Goal: Information Seeking & Learning: Learn about a topic

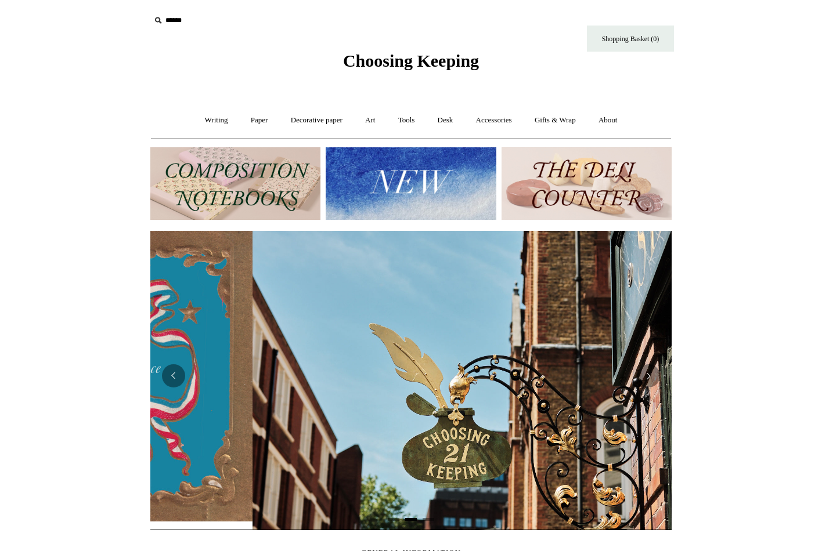
scroll to position [0, 521]
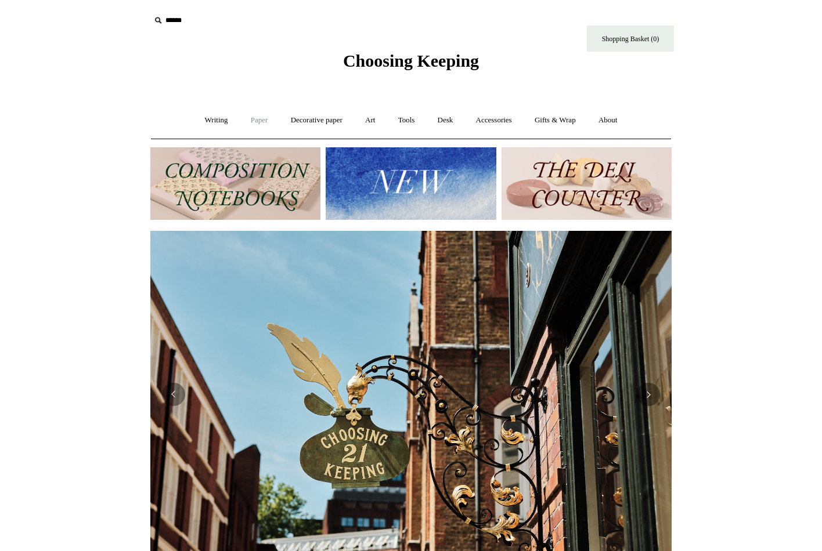
click at [250, 121] on link "Paper +" at bounding box center [259, 120] width 38 height 31
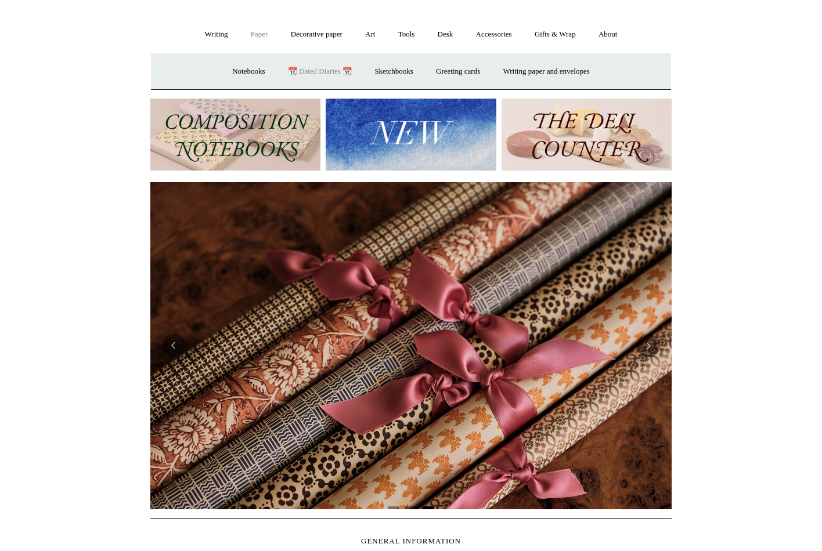
scroll to position [0, 0]
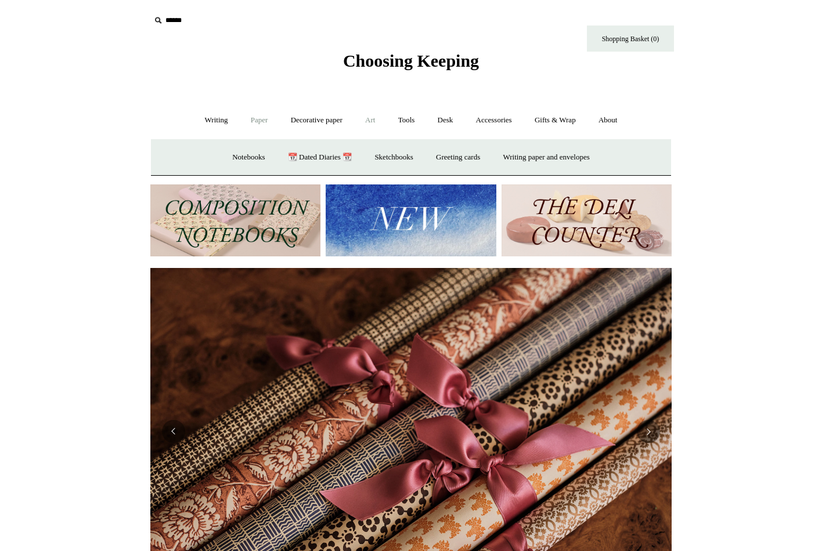
click at [373, 122] on link "Art +" at bounding box center [370, 120] width 31 height 31
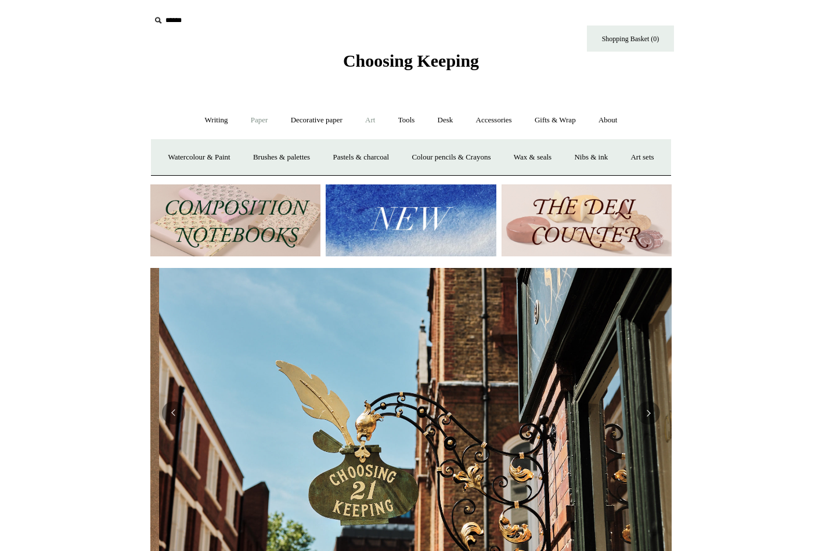
scroll to position [0, 521]
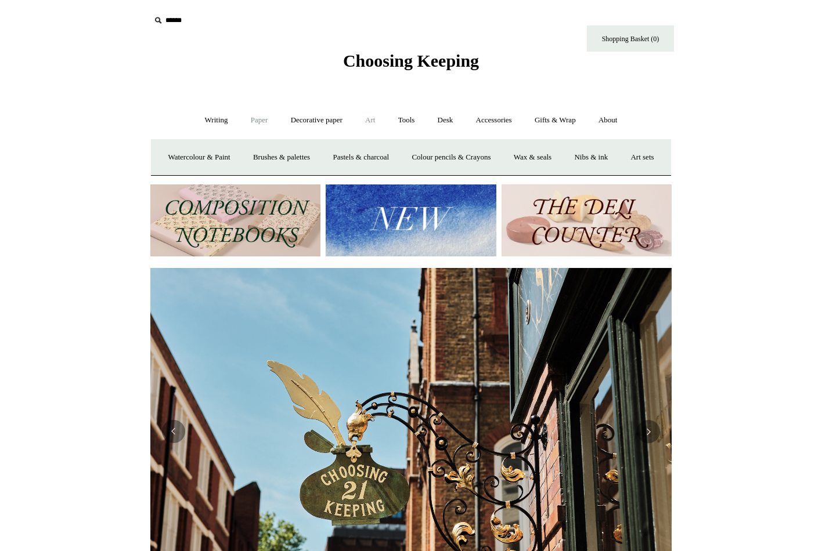
click at [251, 120] on link "Paper +" at bounding box center [259, 120] width 38 height 31
click at [327, 120] on link "Decorative paper +" at bounding box center [316, 120] width 73 height 31
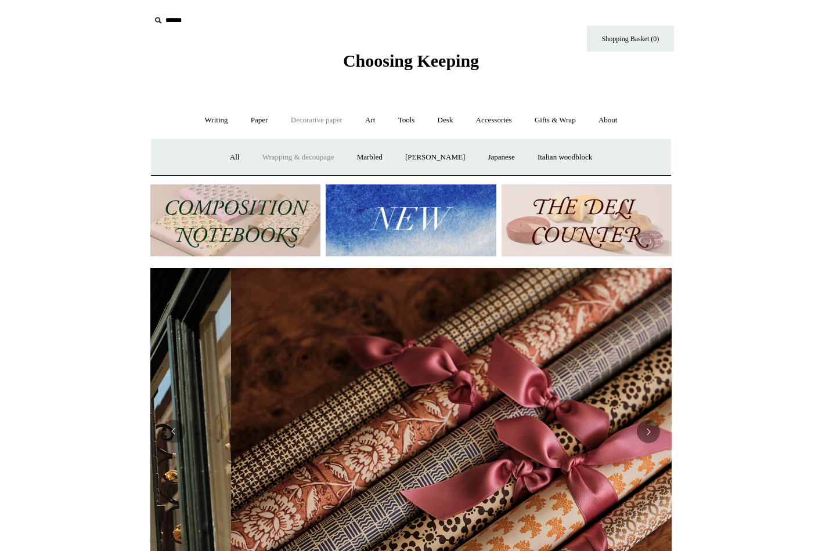
scroll to position [0, 1042]
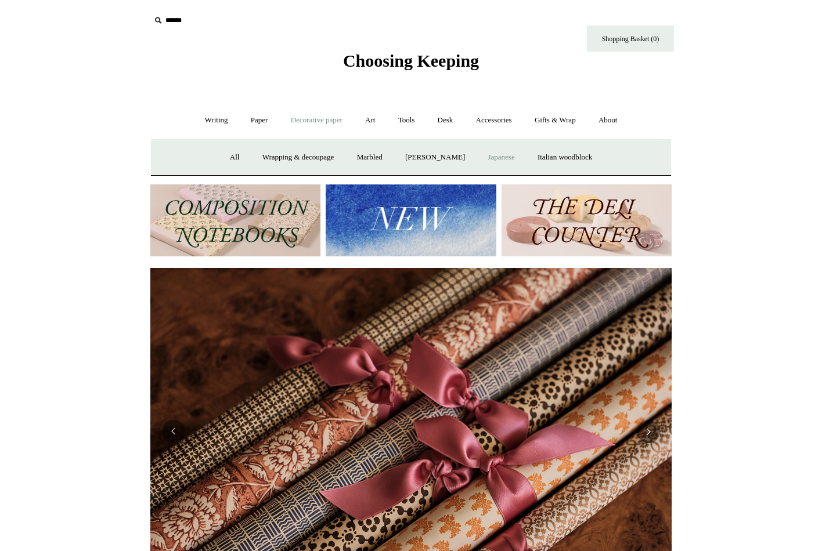
click at [497, 158] on link "Japanese" at bounding box center [501, 157] width 48 height 31
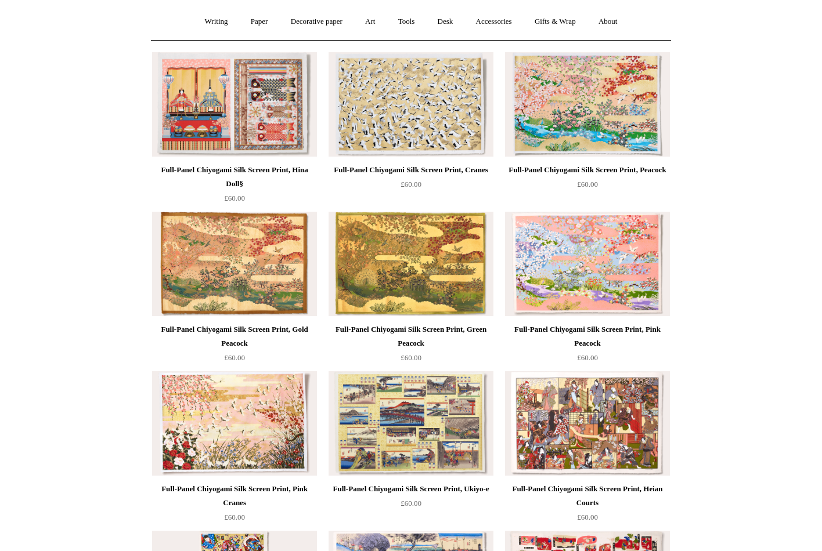
scroll to position [106, 0]
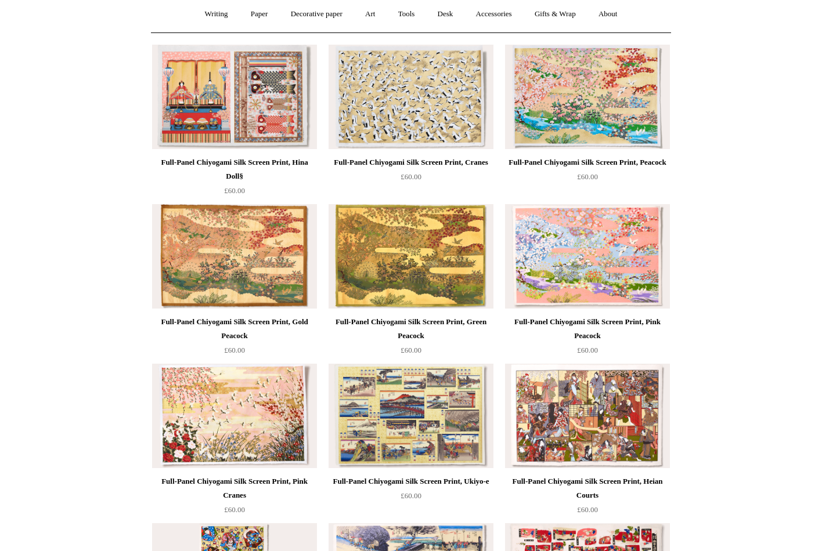
click at [265, 246] on img at bounding box center [234, 256] width 165 height 104
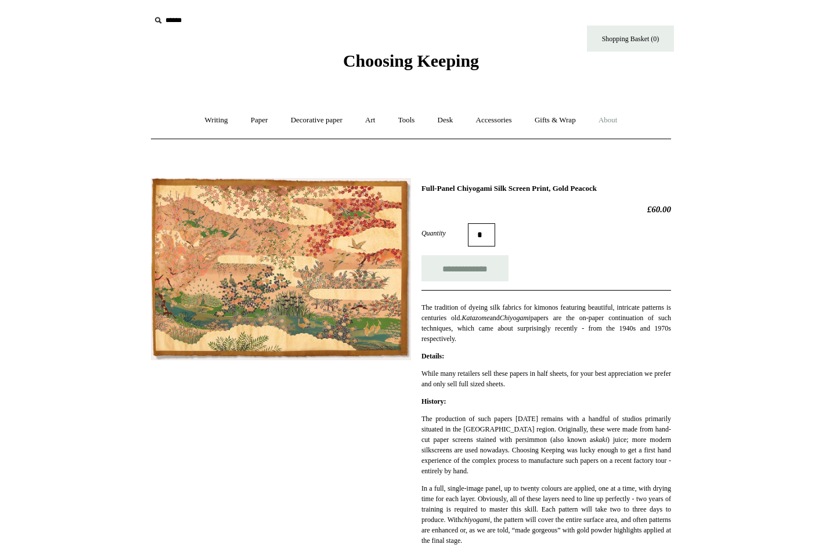
click at [623, 122] on link "About +" at bounding box center [608, 120] width 40 height 31
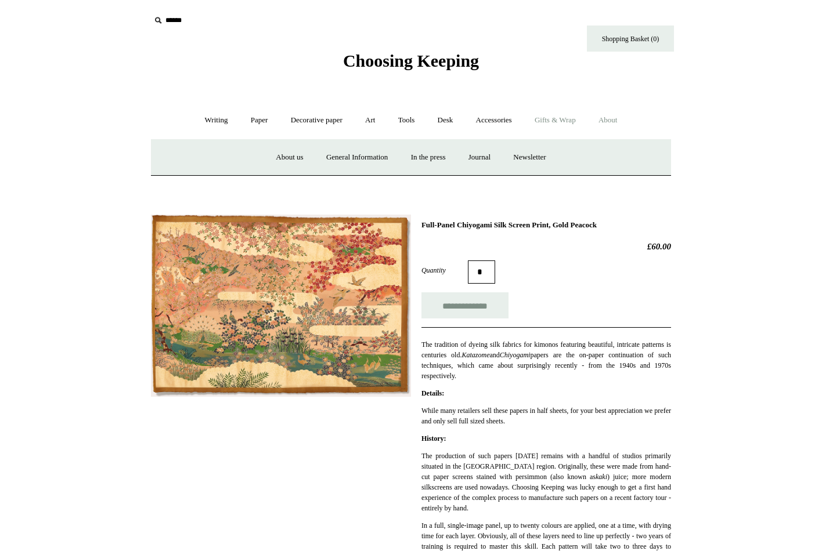
click at [554, 121] on link "Gifts & Wrap +" at bounding box center [555, 120] width 62 height 31
click at [380, 158] on link "Ribbon 🎀" at bounding box center [379, 157] width 55 height 31
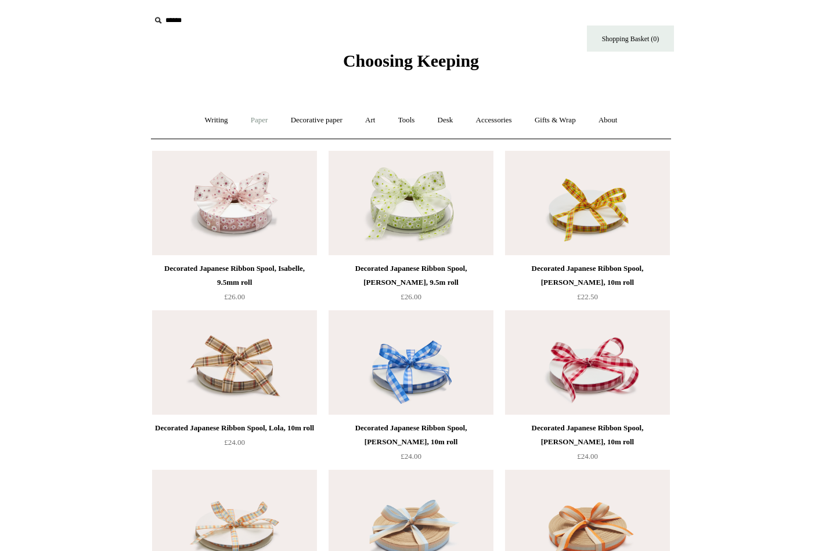
click at [257, 121] on link "Paper +" at bounding box center [259, 120] width 38 height 31
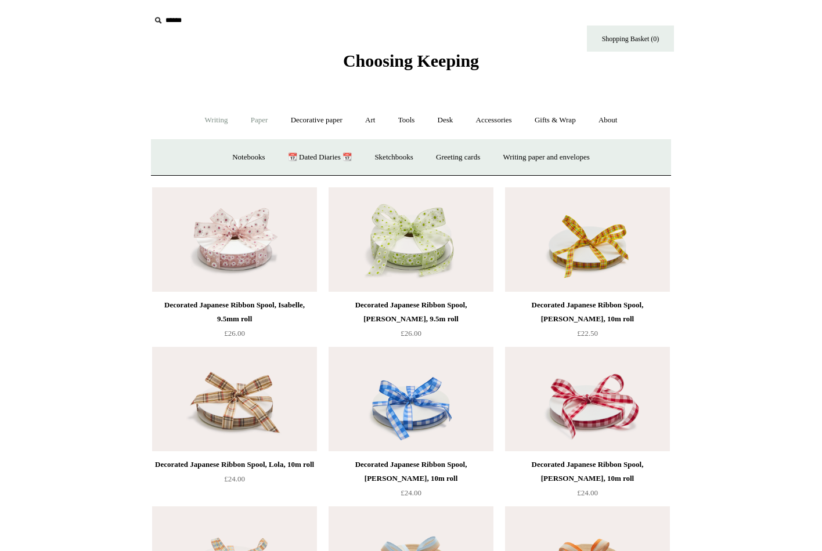
click at [210, 121] on link "Writing +" at bounding box center [216, 120] width 44 height 31
click at [258, 121] on link "Paper +" at bounding box center [259, 120] width 38 height 31
click at [447, 154] on link "Greeting cards +" at bounding box center [457, 157] width 65 height 31
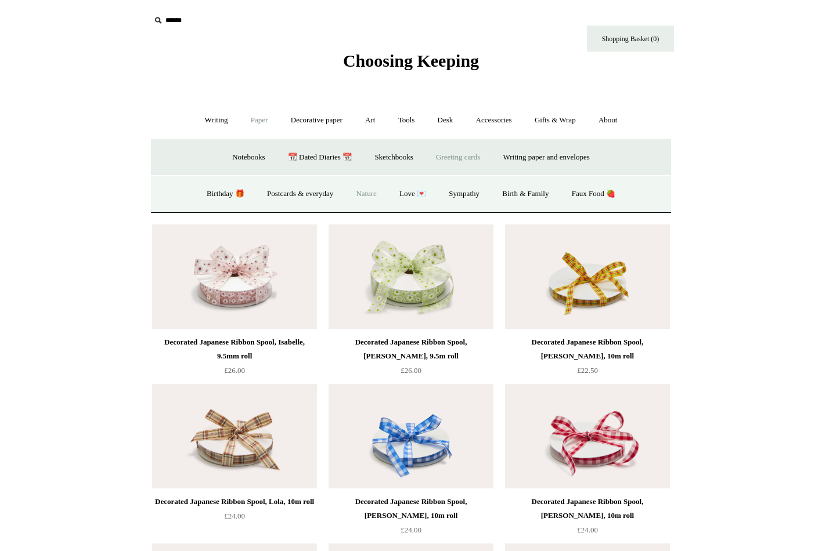
click at [373, 193] on link "Nature" at bounding box center [365, 194] width 41 height 31
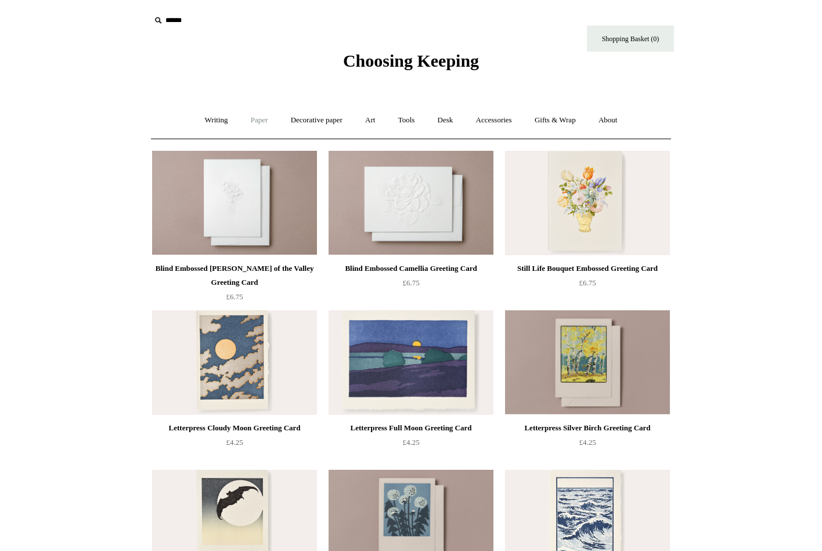
click at [247, 120] on link "Paper +" at bounding box center [259, 120] width 38 height 31
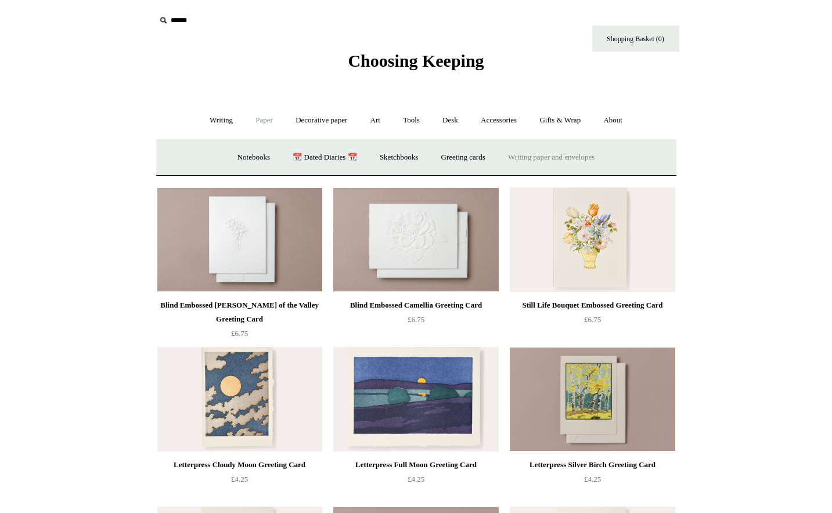
click at [551, 157] on link "Writing paper and envelopes +" at bounding box center [550, 157] width 107 height 31
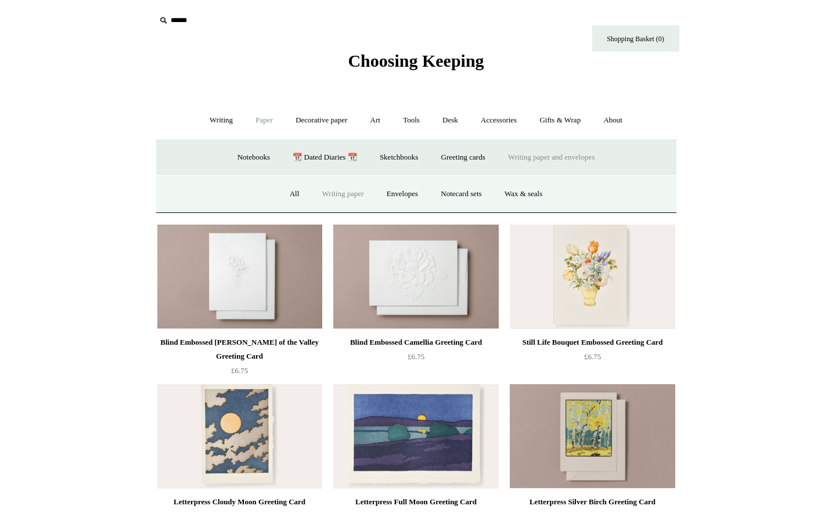
click at [348, 194] on link "Writing paper" at bounding box center [343, 194] width 63 height 31
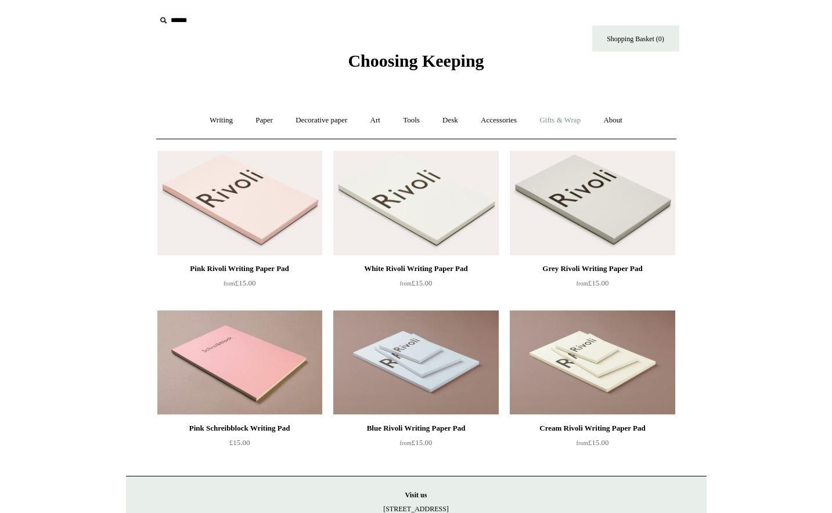
click at [559, 121] on link "Gifts & Wrap +" at bounding box center [560, 120] width 62 height 31
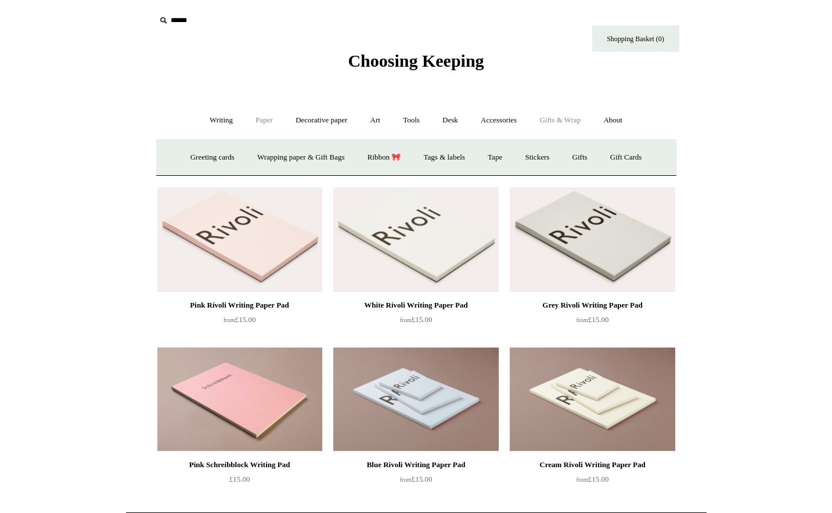
click at [264, 122] on link "Paper +" at bounding box center [264, 120] width 38 height 31
click at [456, 157] on link "Greeting cards +" at bounding box center [463, 157] width 65 height 31
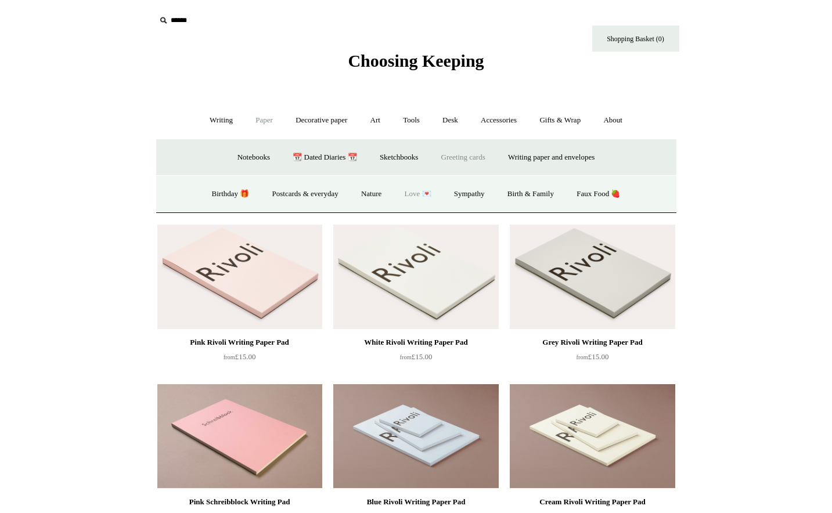
click at [412, 192] on link "Love 💌" at bounding box center [418, 194] width 48 height 31
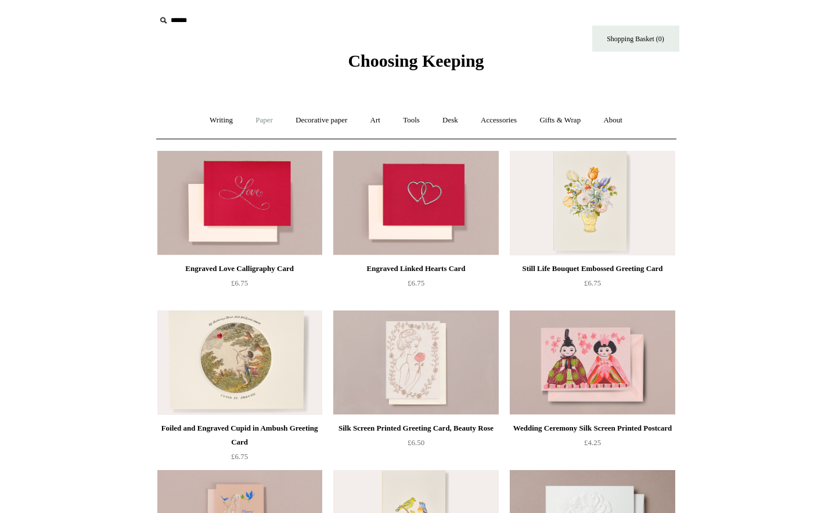
click at [258, 121] on link "Paper +" at bounding box center [264, 120] width 38 height 31
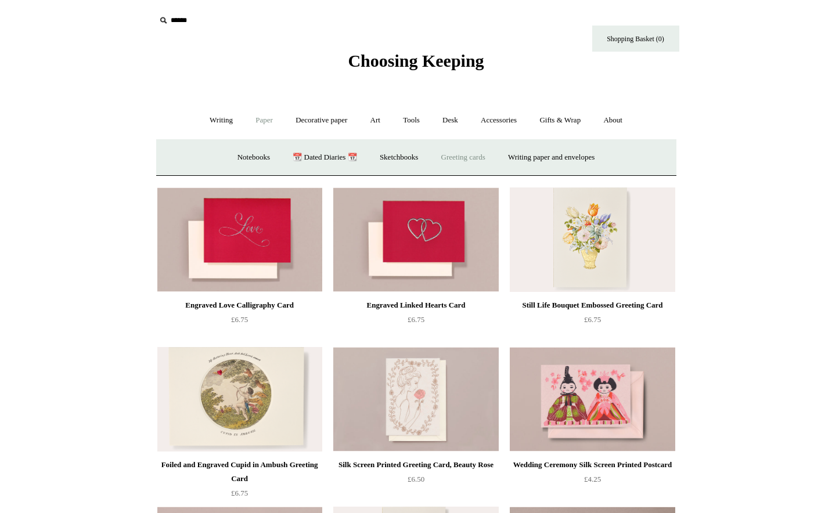
click at [462, 159] on link "Greeting cards +" at bounding box center [463, 157] width 65 height 31
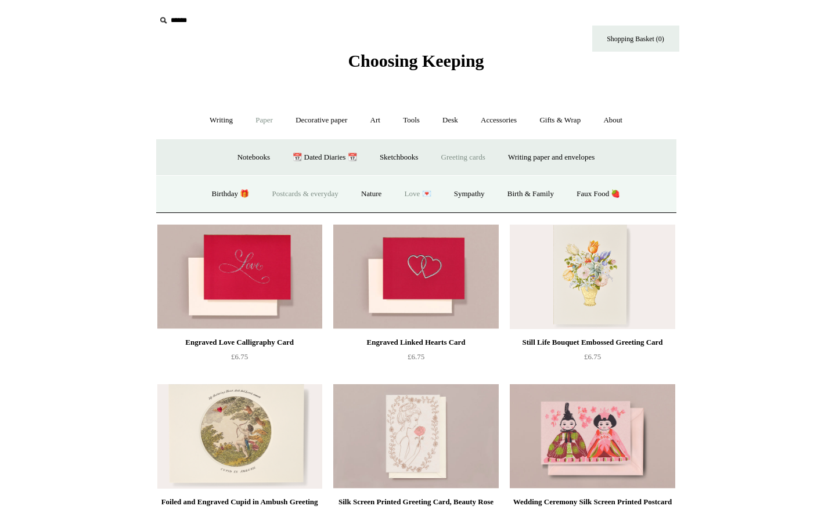
click at [303, 195] on link "Postcards & everyday" at bounding box center [305, 194] width 87 height 31
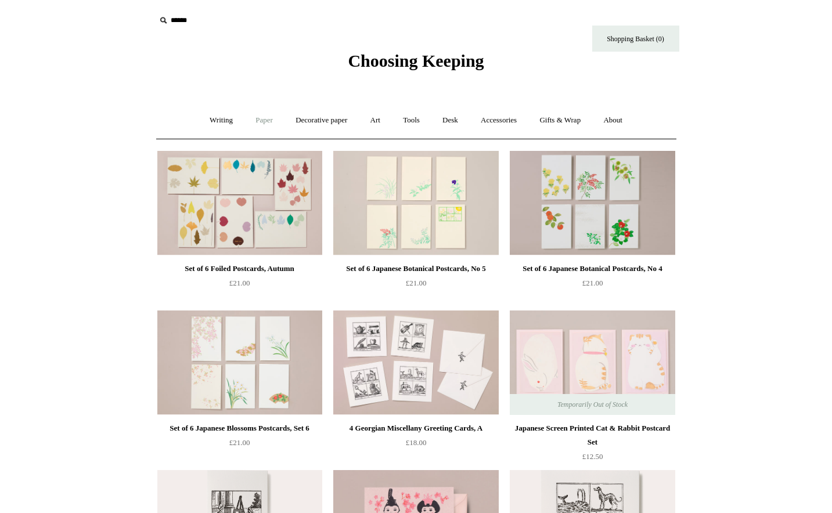
click at [255, 121] on link "Paper +" at bounding box center [264, 120] width 38 height 31
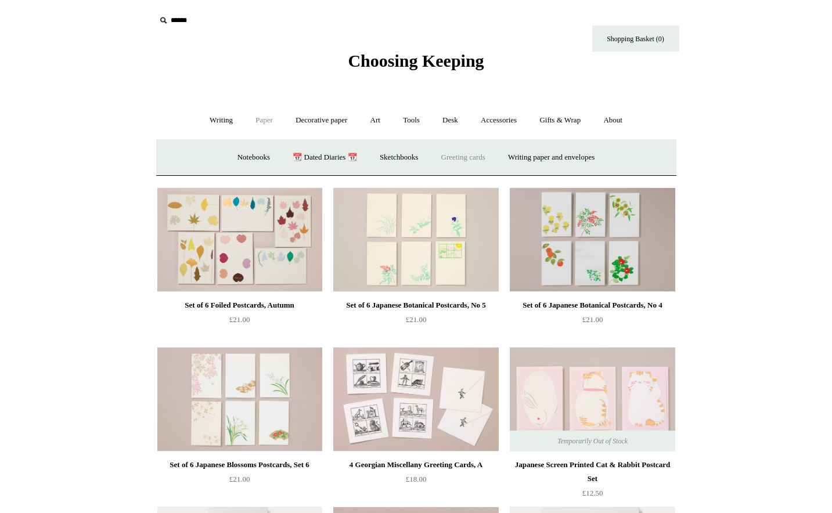
click at [452, 154] on link "Greeting cards +" at bounding box center [463, 157] width 65 height 31
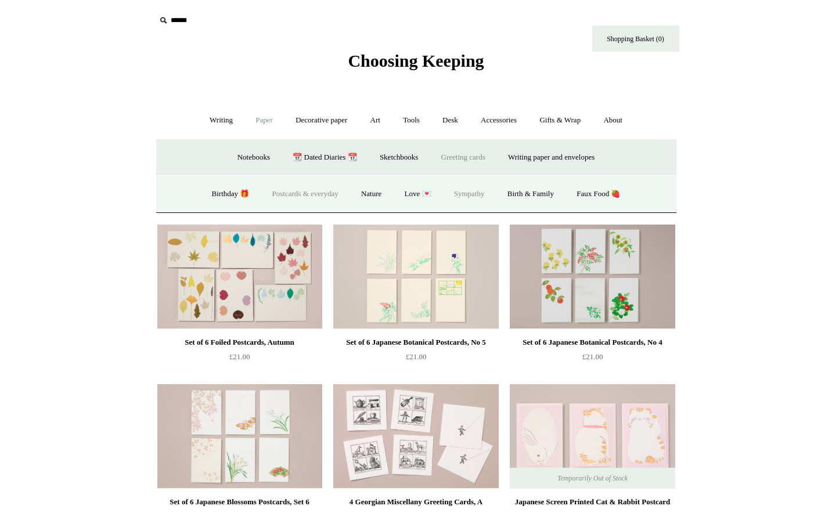
click at [478, 196] on link "Sympathy" at bounding box center [469, 194] width 52 height 31
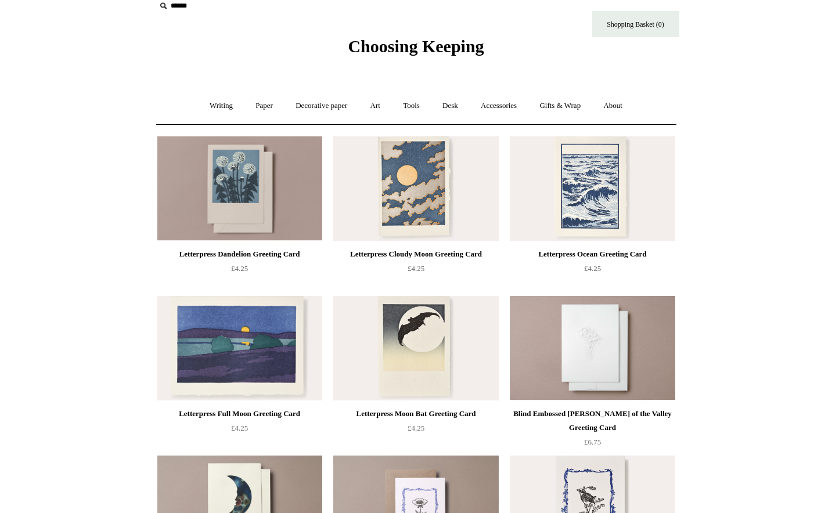
scroll to position [16, 0]
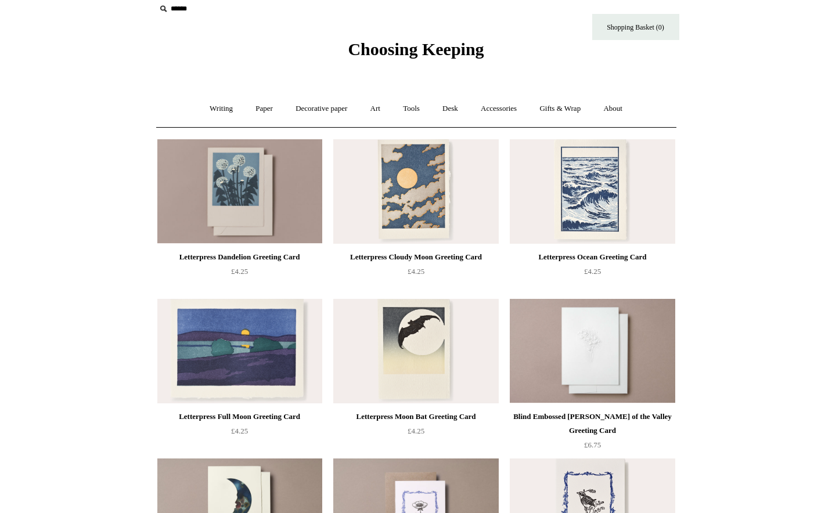
click at [416, 184] on img at bounding box center [415, 191] width 165 height 104
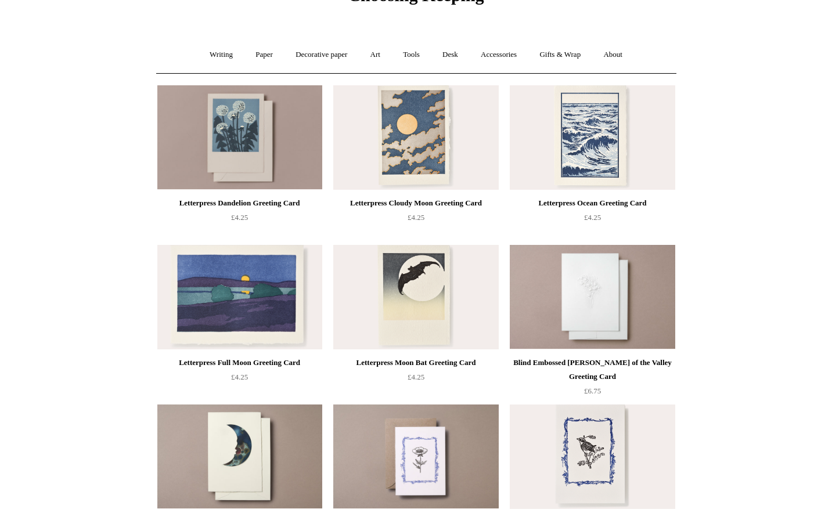
scroll to position [66, 0]
click at [600, 148] on img at bounding box center [592, 137] width 165 height 104
click at [264, 54] on link "Paper +" at bounding box center [264, 54] width 38 height 31
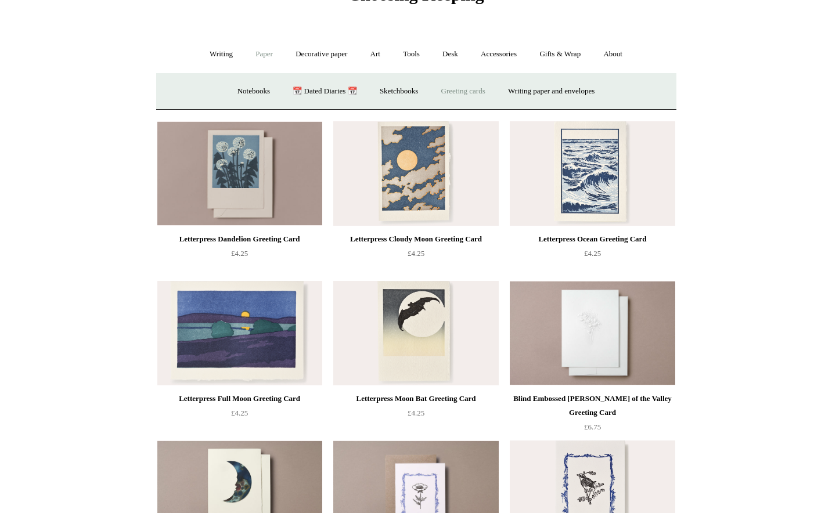
click at [471, 86] on link "Greeting cards +" at bounding box center [463, 91] width 65 height 31
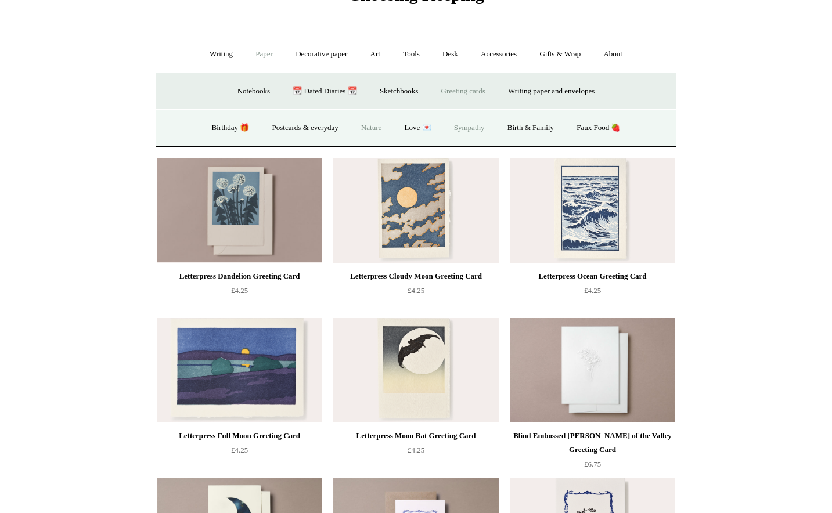
click at [377, 126] on link "Nature" at bounding box center [371, 128] width 41 height 31
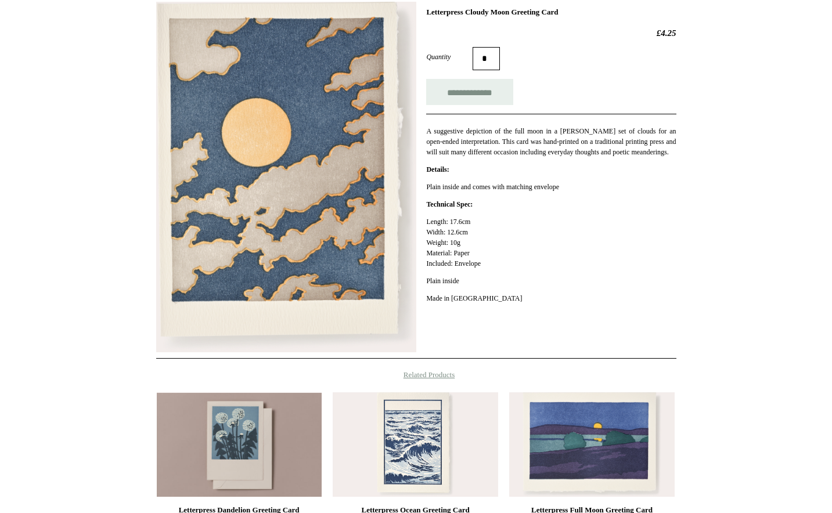
scroll to position [174, 0]
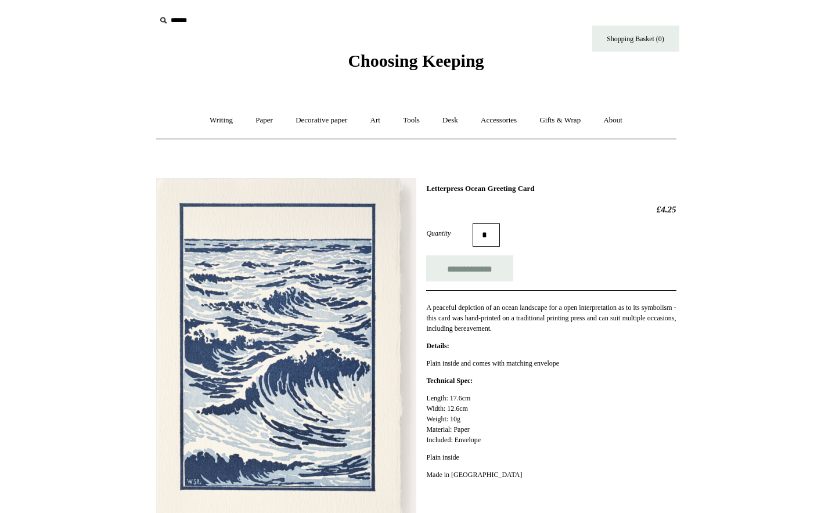
scroll to position [21, 0]
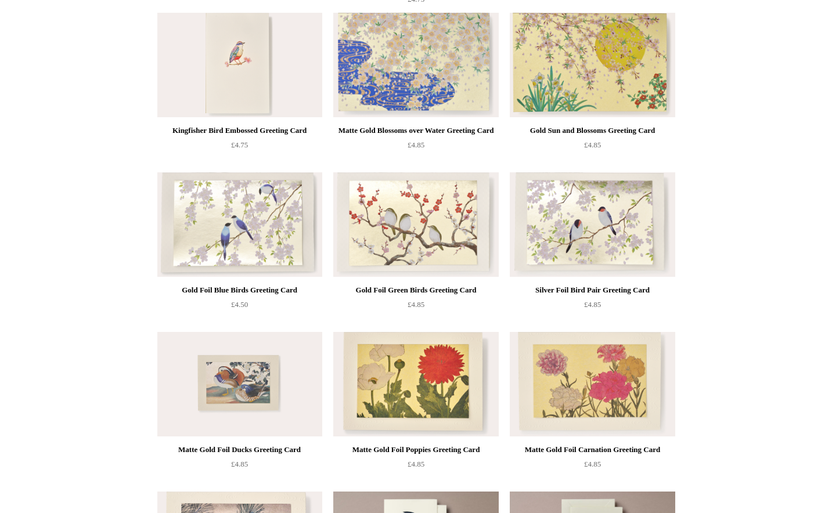
scroll to position [784, 0]
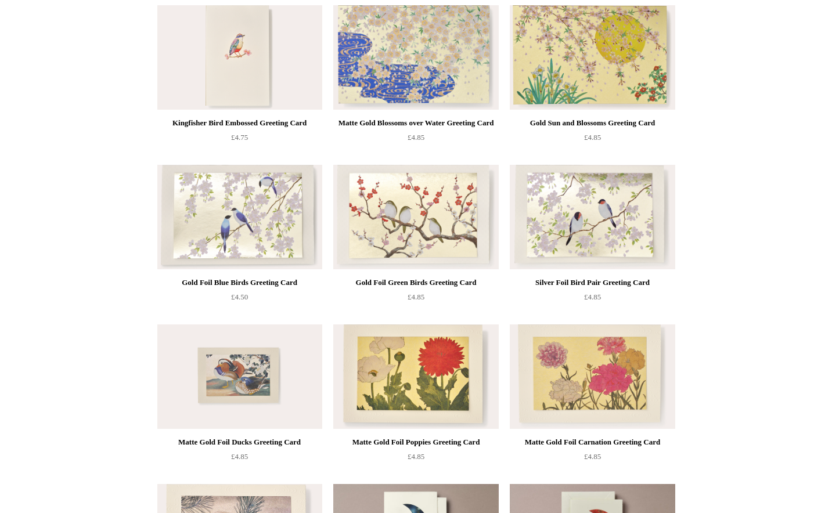
click at [589, 68] on img at bounding box center [592, 57] width 165 height 104
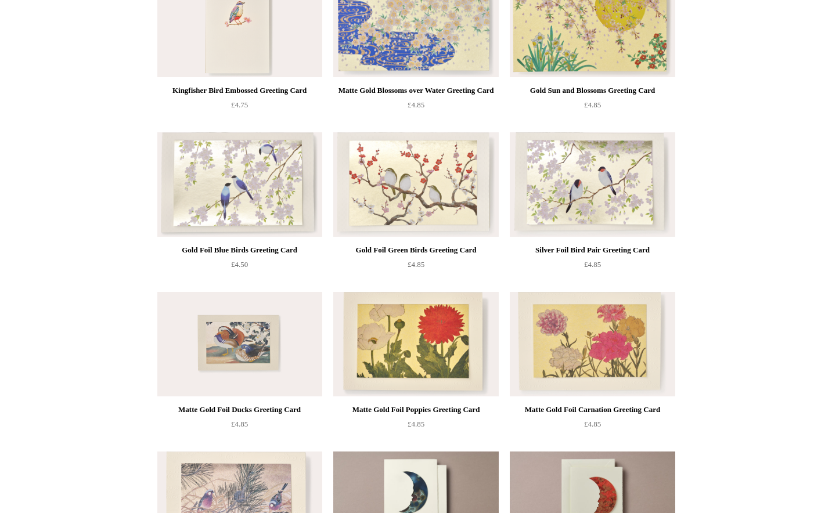
scroll to position [819, 0]
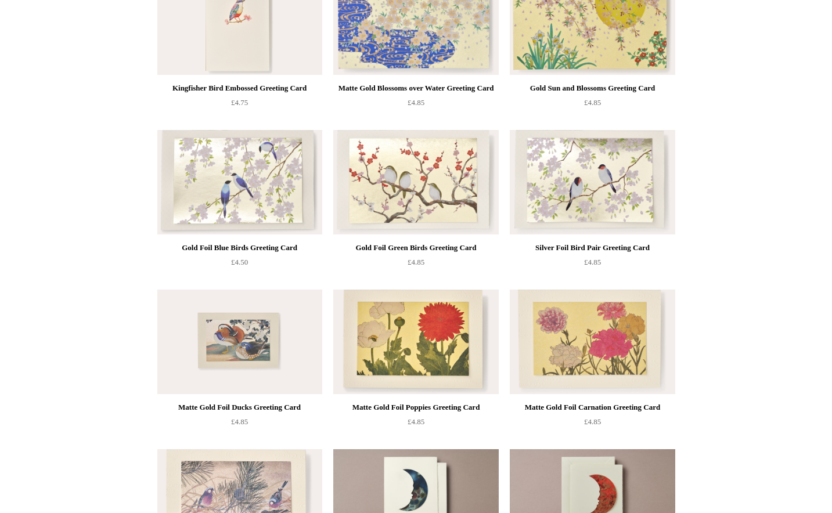
click at [253, 176] on img at bounding box center [239, 182] width 165 height 104
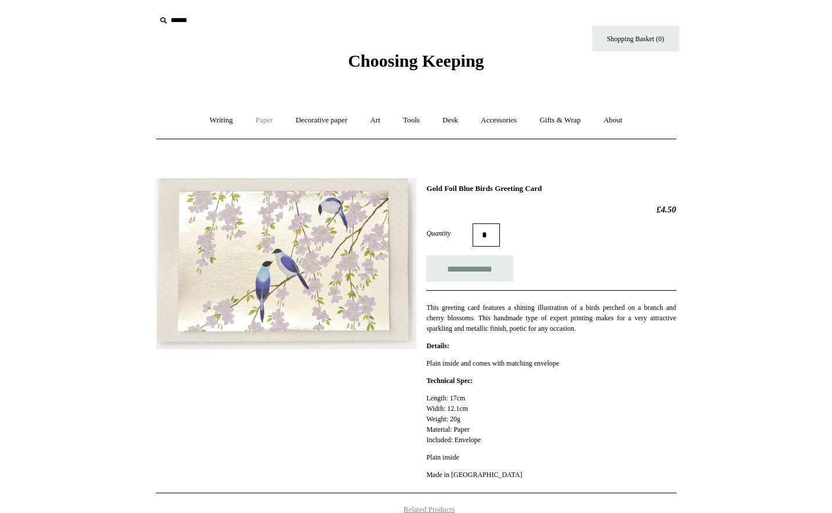
click at [262, 121] on link "Paper +" at bounding box center [264, 120] width 38 height 31
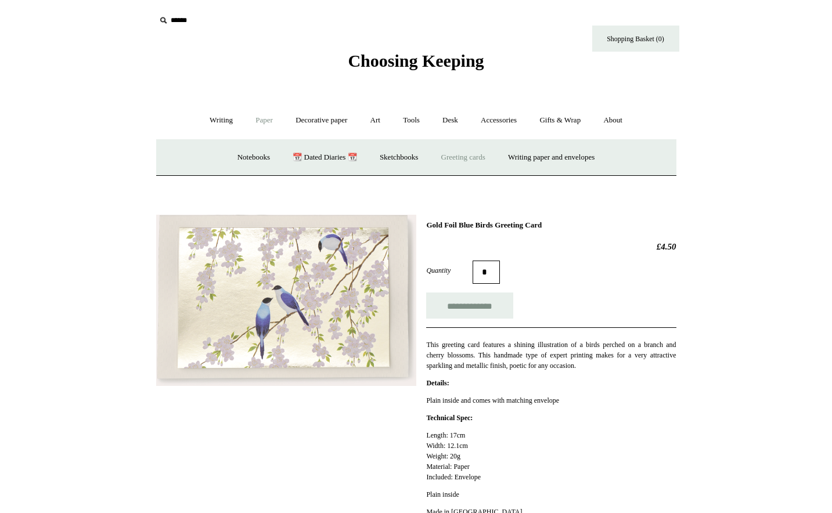
click at [463, 153] on link "Greeting cards +" at bounding box center [463, 157] width 65 height 31
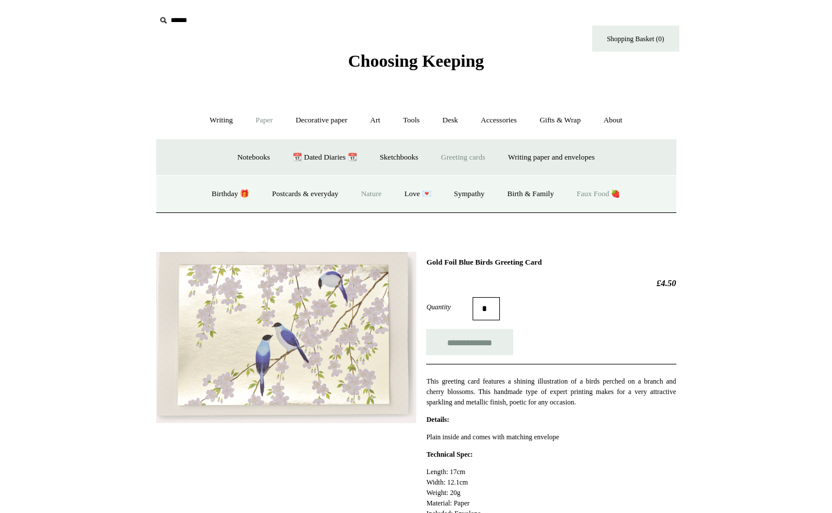
click at [594, 197] on link "Faux Food 🍓" at bounding box center [598, 194] width 64 height 31
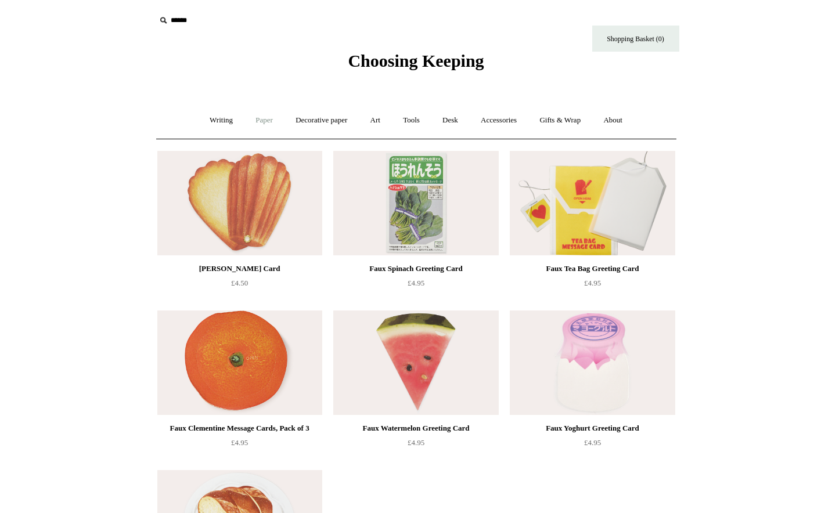
click at [265, 121] on link "Paper +" at bounding box center [264, 120] width 38 height 31
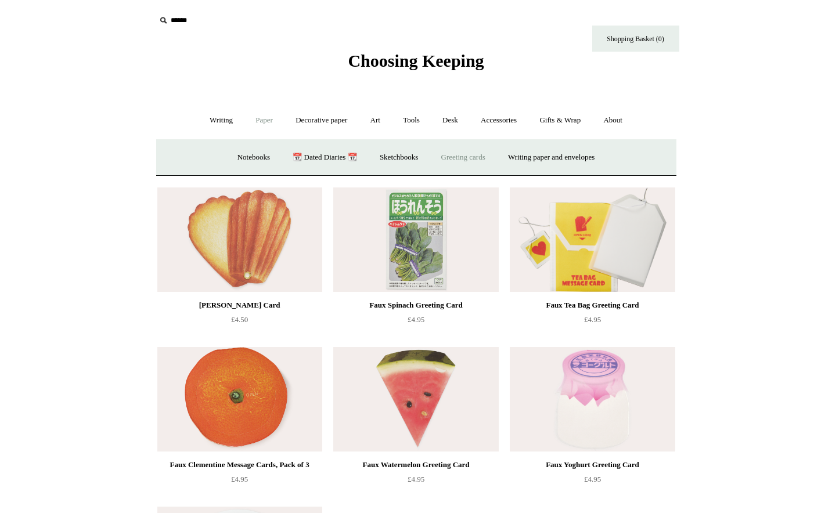
click at [476, 153] on link "Greeting cards +" at bounding box center [463, 157] width 65 height 31
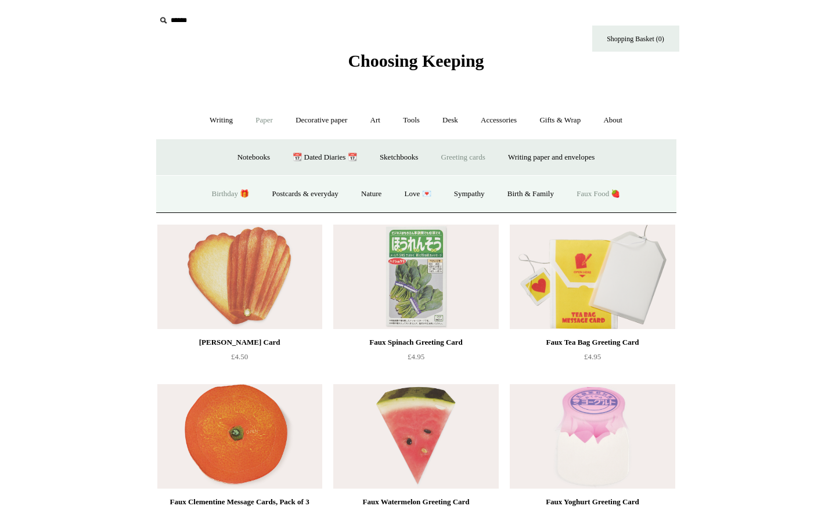
click at [219, 197] on link "Birthday 🎁" at bounding box center [230, 194] width 59 height 31
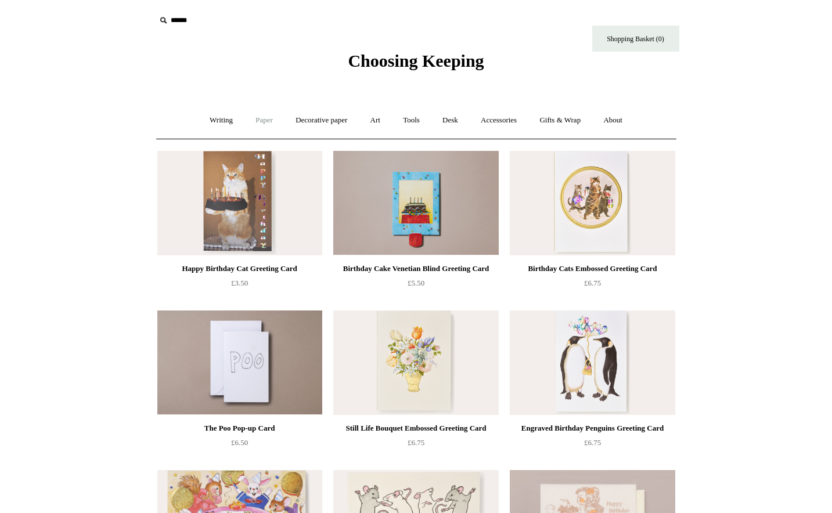
click at [265, 120] on link "Paper +" at bounding box center [264, 120] width 38 height 31
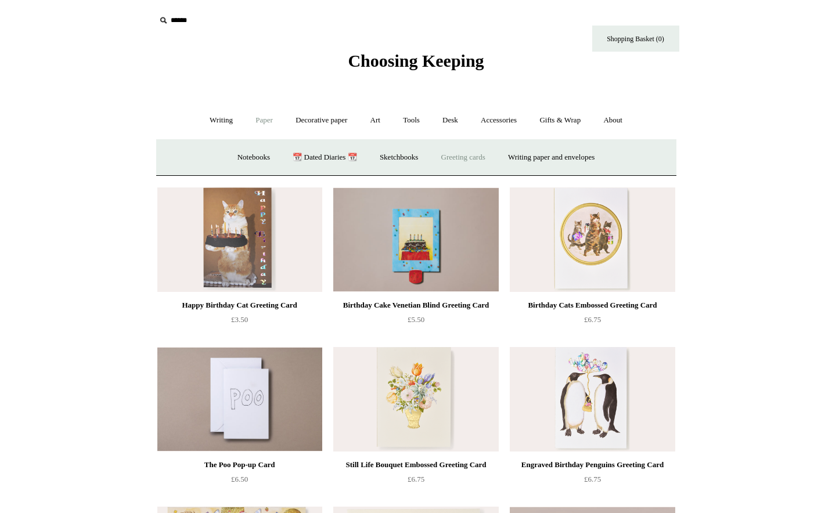
click at [475, 159] on link "Greeting cards +" at bounding box center [463, 157] width 65 height 31
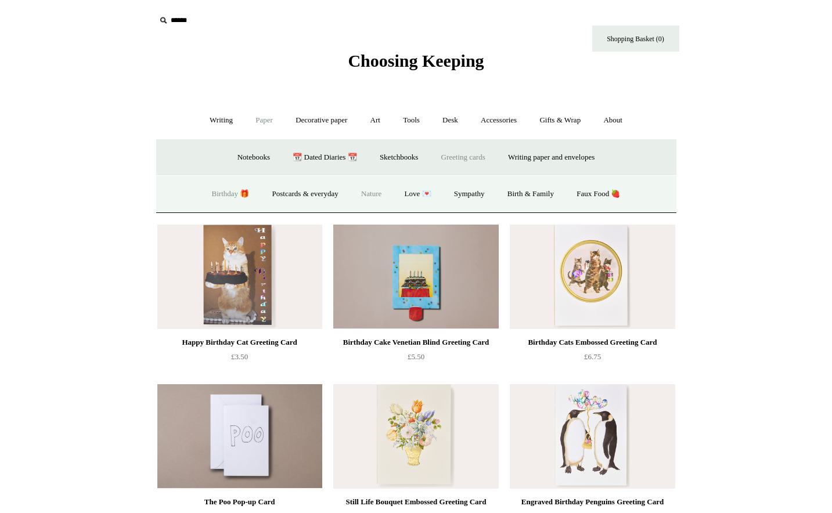
click at [377, 196] on link "Nature" at bounding box center [371, 194] width 41 height 31
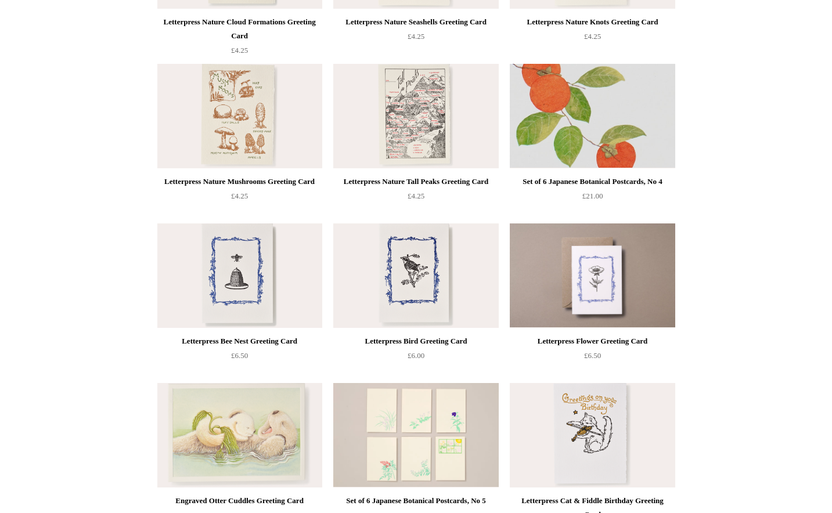
scroll to position [1681, 0]
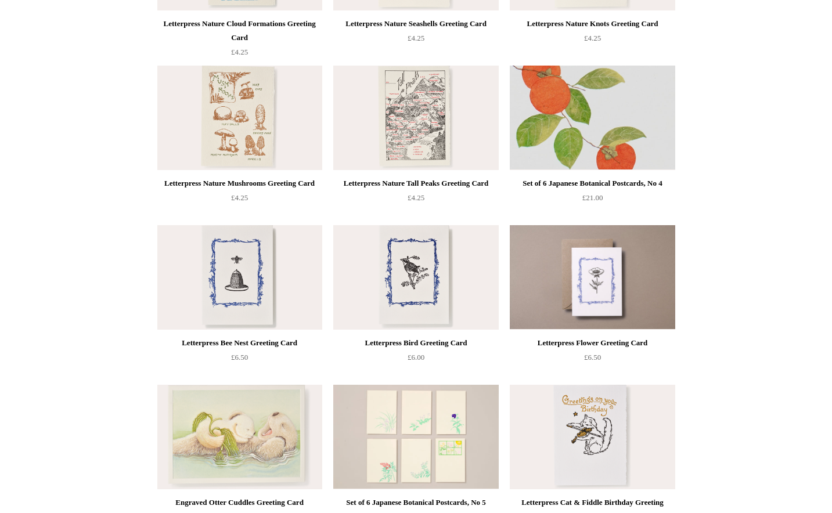
click at [613, 129] on img at bounding box center [592, 118] width 165 height 104
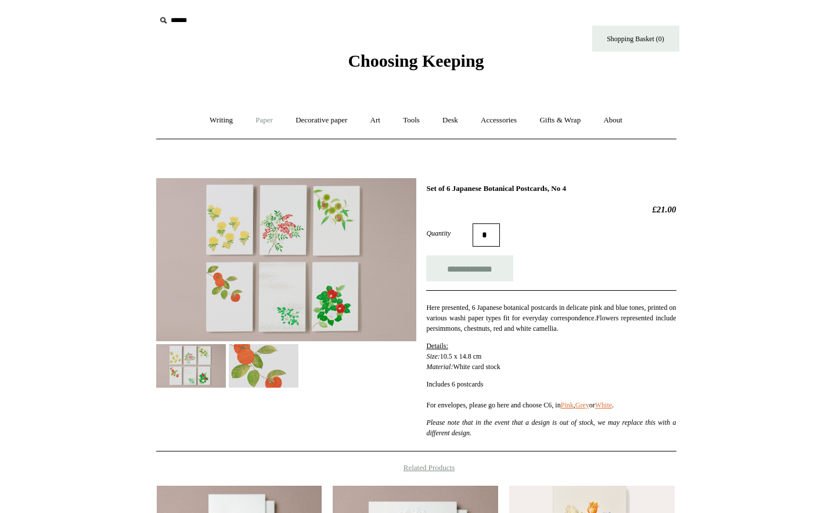
click at [259, 121] on link "Paper +" at bounding box center [264, 120] width 38 height 31
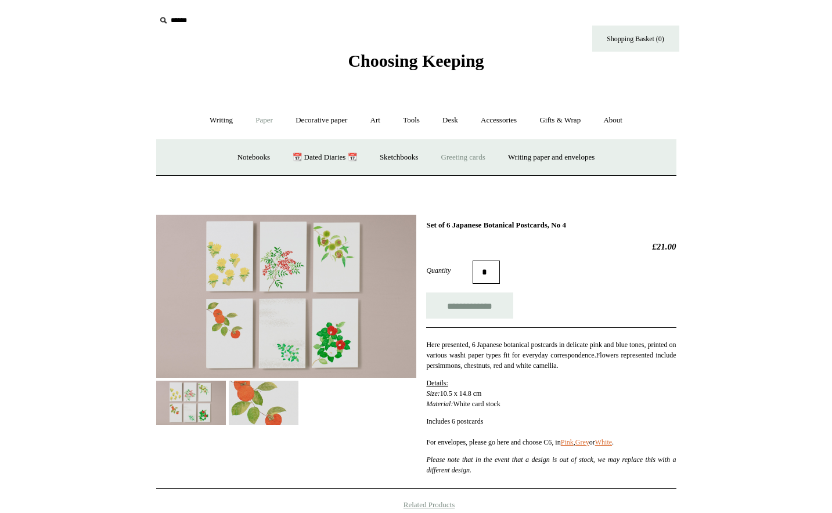
click at [451, 157] on link "Greeting cards +" at bounding box center [463, 157] width 65 height 31
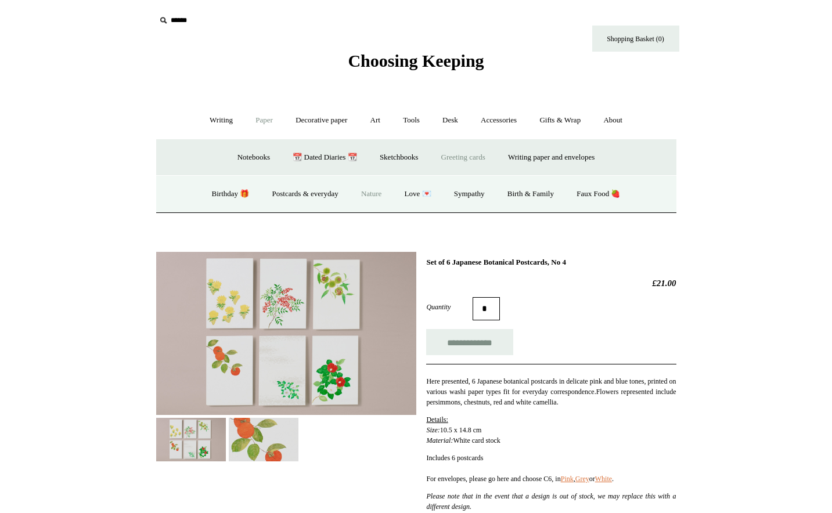
click at [373, 194] on link "Nature" at bounding box center [371, 194] width 41 height 31
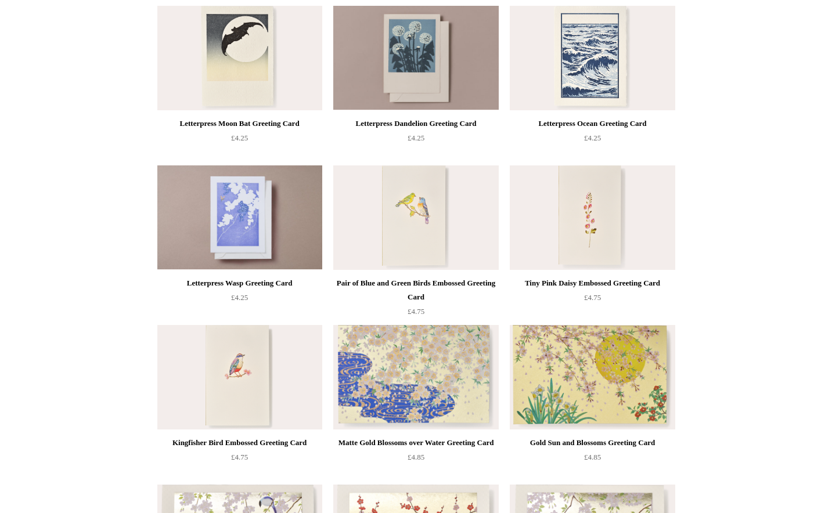
scroll to position [468, 0]
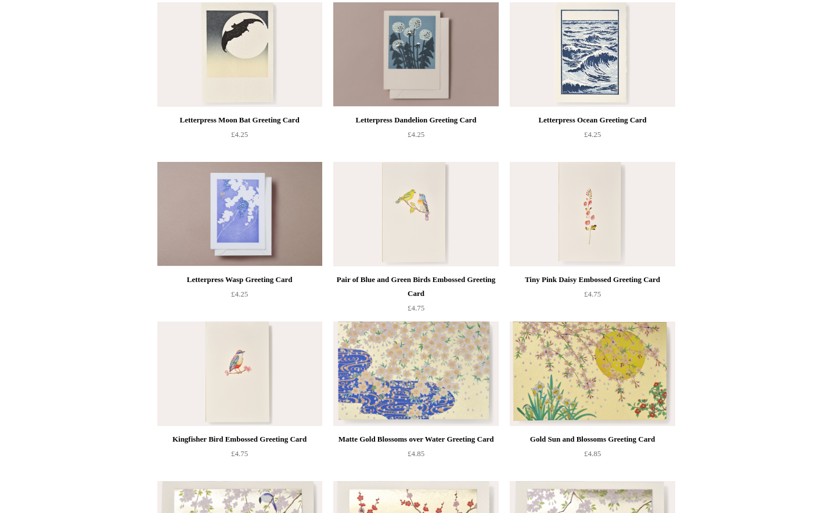
click at [429, 211] on img at bounding box center [415, 214] width 165 height 104
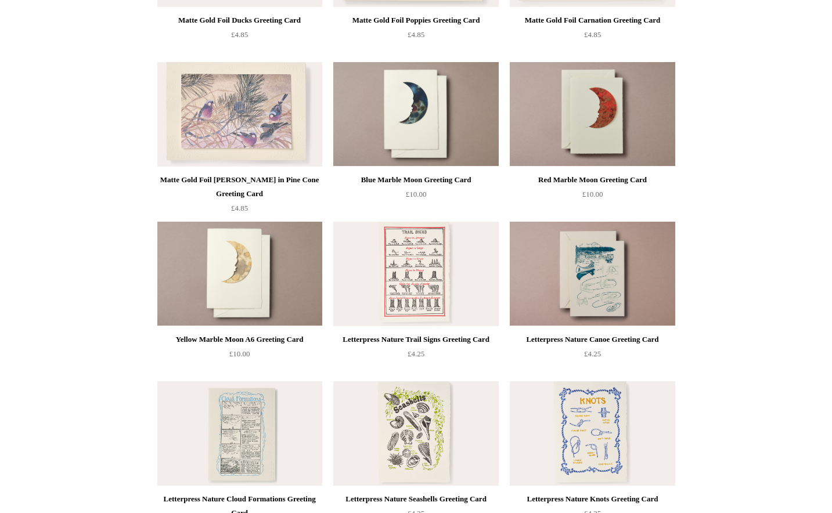
scroll to position [1213, 0]
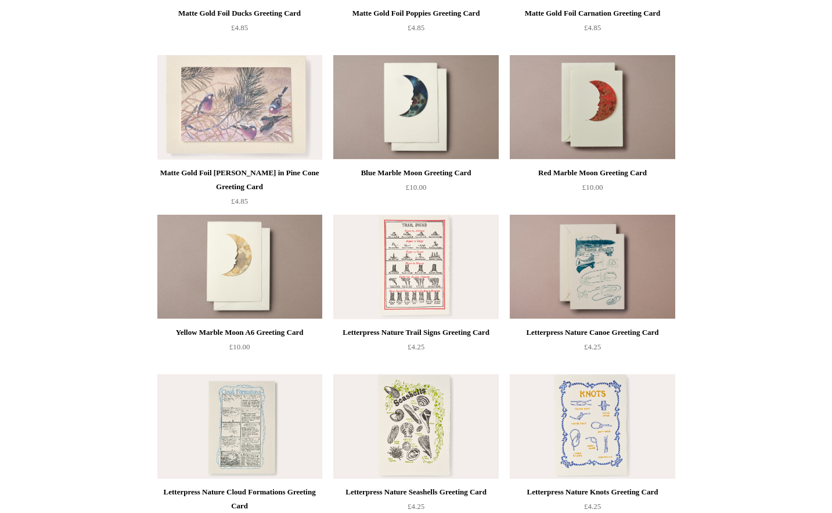
click at [396, 106] on img at bounding box center [415, 107] width 165 height 104
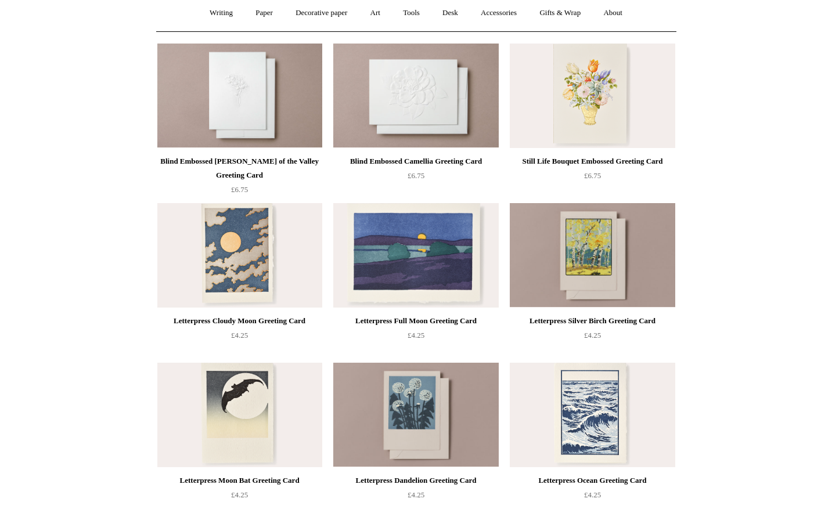
scroll to position [0, 0]
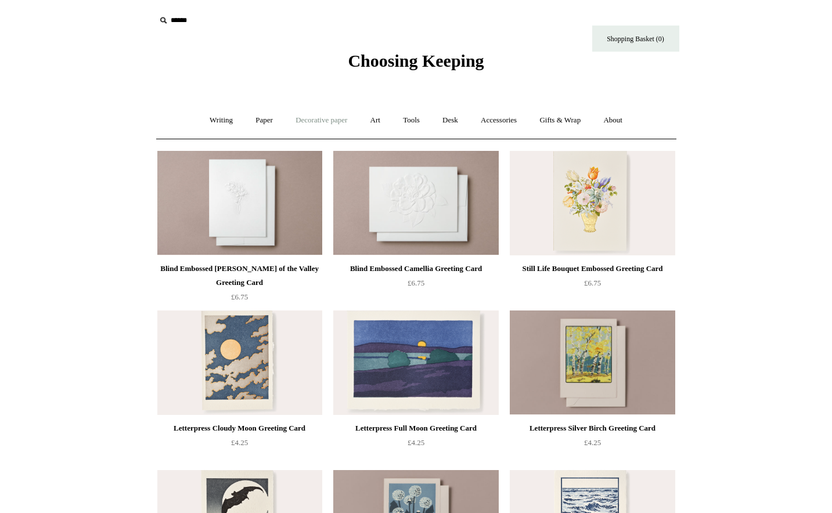
click at [337, 122] on link "Decorative paper +" at bounding box center [321, 120] width 73 height 31
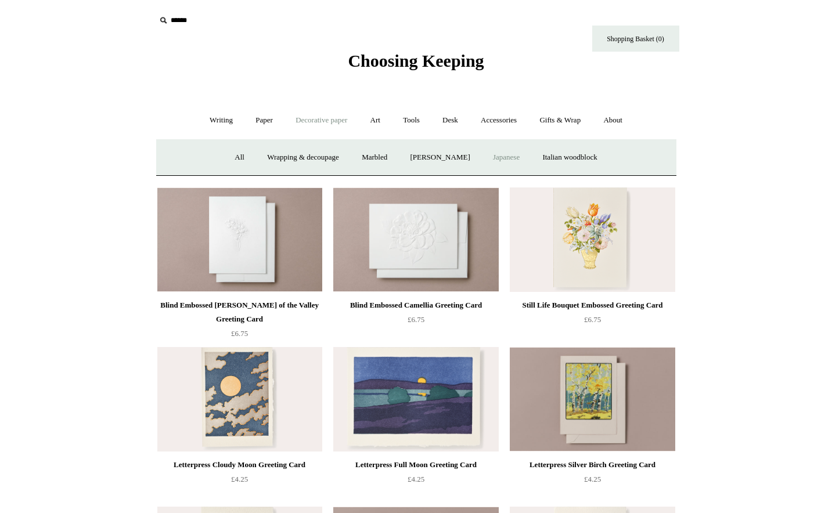
click at [506, 160] on link "Japanese" at bounding box center [506, 157] width 48 height 31
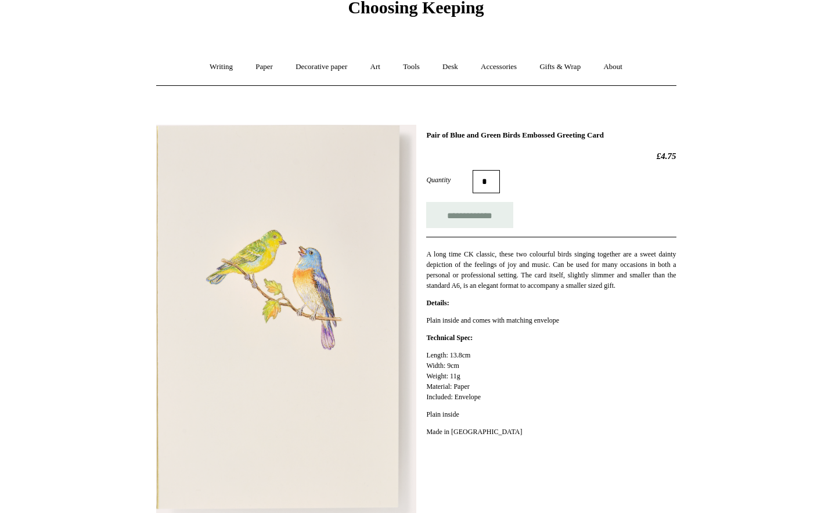
scroll to position [57, 0]
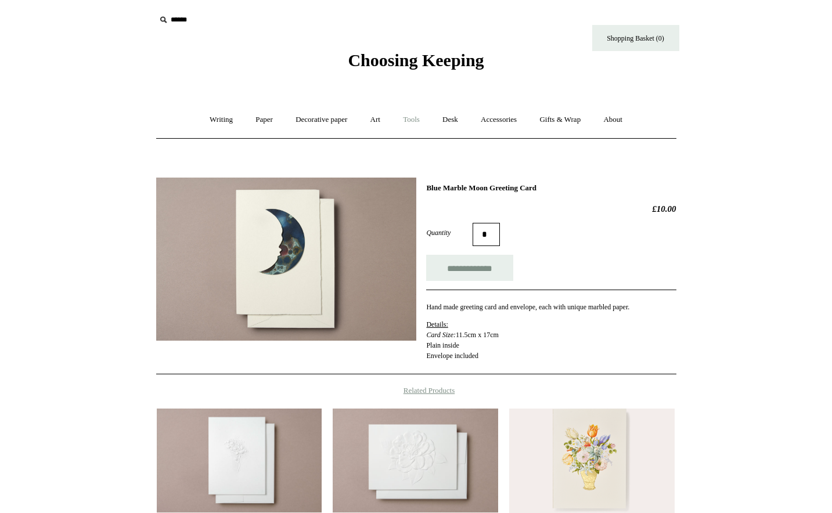
scroll to position [48, 0]
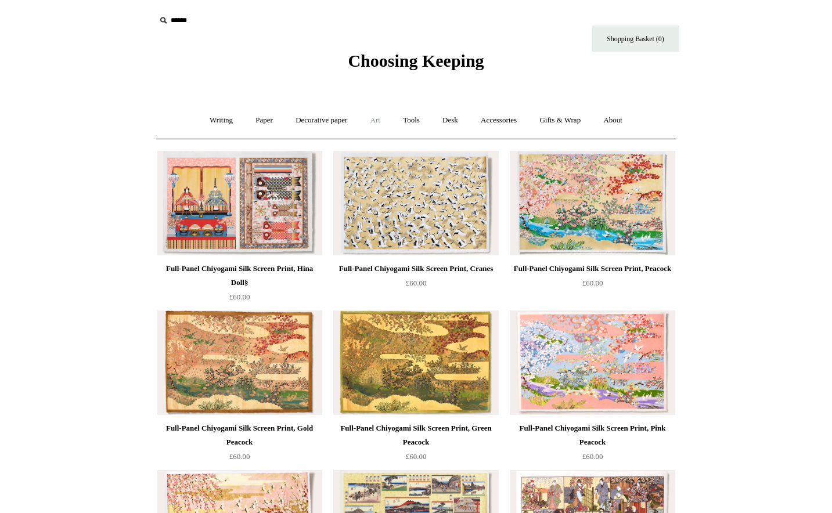
click at [378, 121] on link "Art +" at bounding box center [375, 120] width 31 height 31
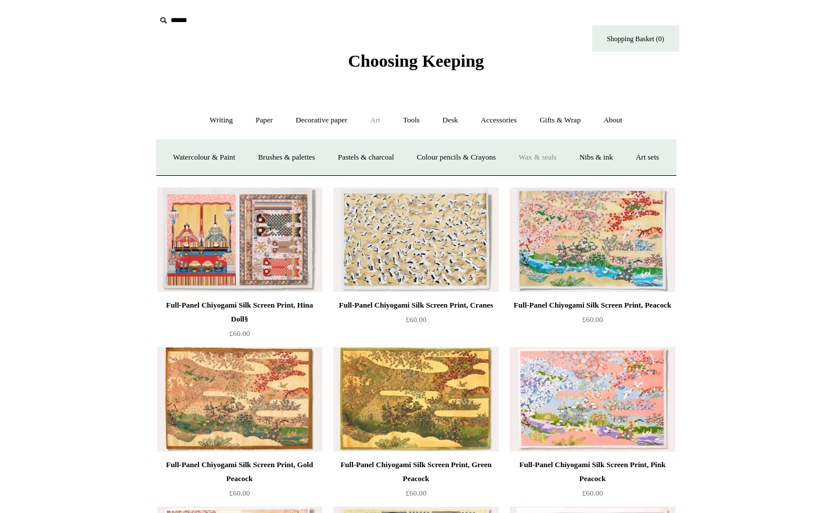
click at [566, 160] on link "Wax & seals" at bounding box center [537, 157] width 59 height 31
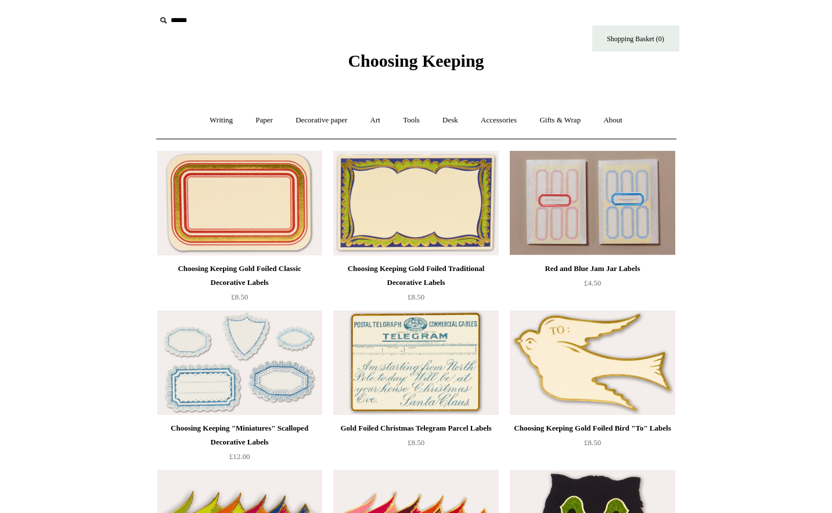
click at [154, 60] on div "Choosing Keeping" at bounding box center [416, 35] width 580 height 71
click at [401, 59] on span "Choosing Keeping" at bounding box center [416, 60] width 136 height 19
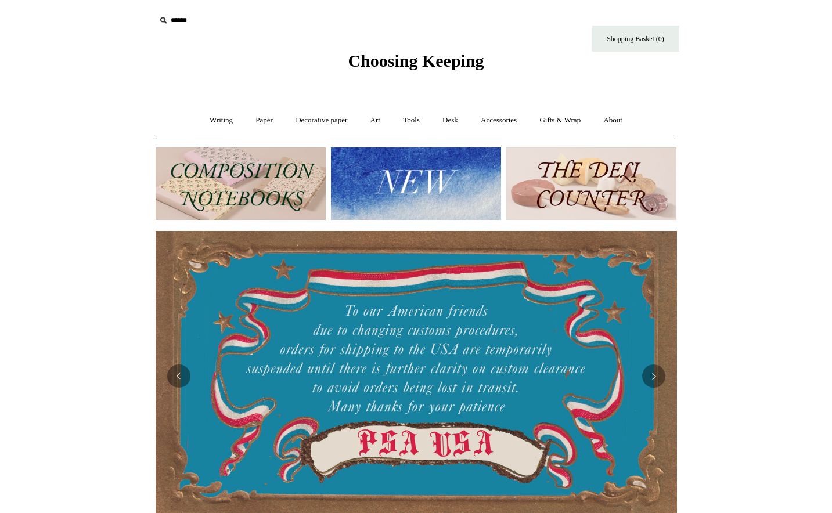
click at [400, 174] on img at bounding box center [416, 183] width 170 height 73
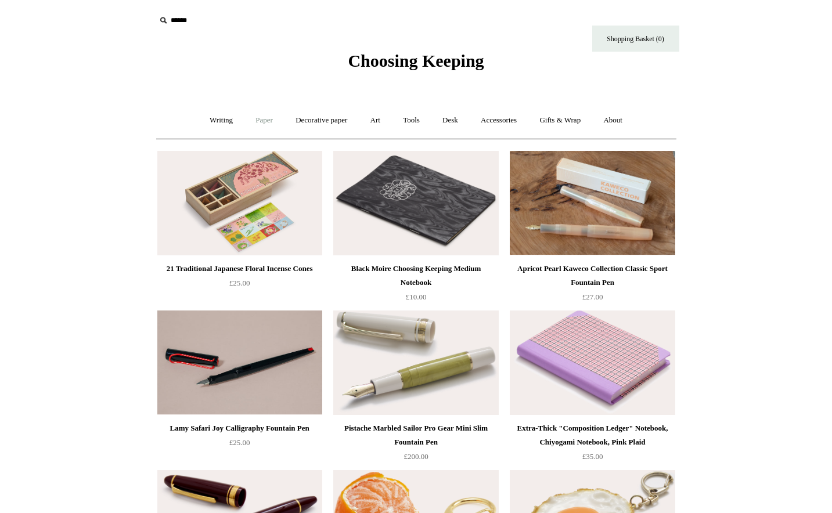
click at [259, 121] on link "Paper +" at bounding box center [264, 120] width 38 height 31
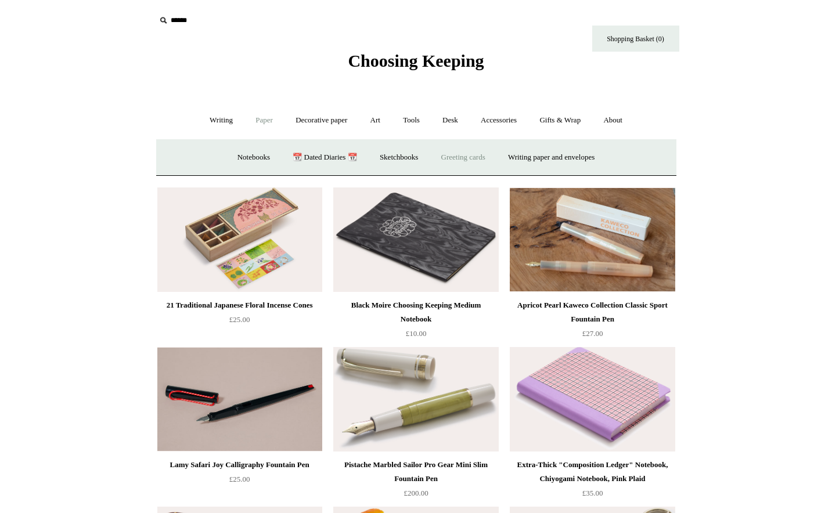
click at [475, 157] on link "Greeting cards +" at bounding box center [463, 157] width 65 height 31
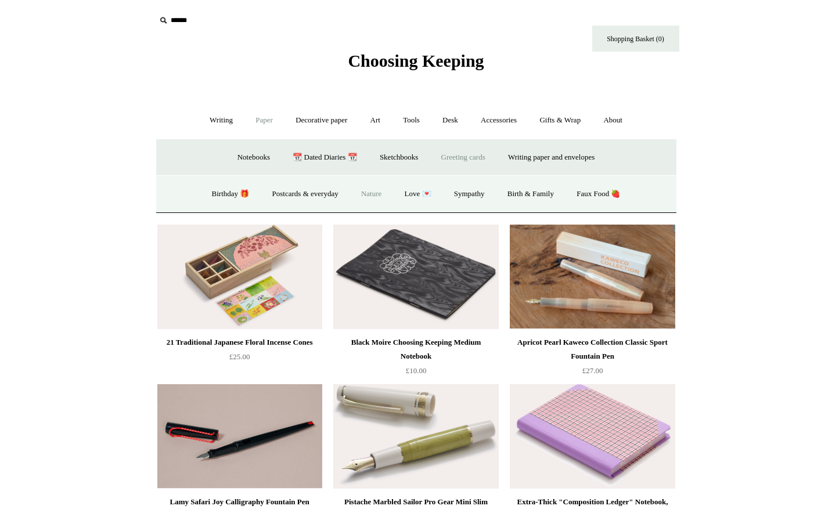
click at [367, 192] on link "Nature" at bounding box center [371, 194] width 41 height 31
